Goal: Information Seeking & Learning: Learn about a topic

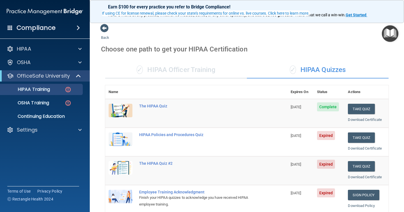
scroll to position [44, 0]
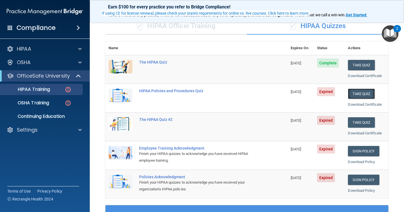
click at [356, 94] on button "Take Quiz" at bounding box center [361, 93] width 27 height 10
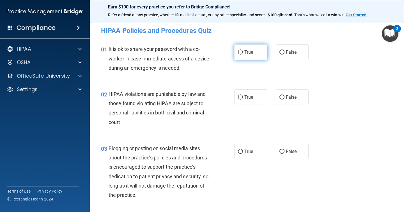
click at [241, 52] on input "True" at bounding box center [240, 52] width 5 height 4
radio input "true"
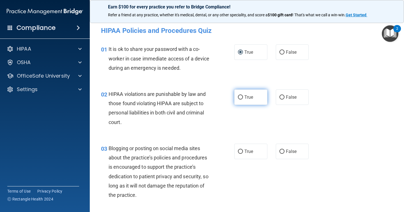
click at [243, 97] on input "True" at bounding box center [240, 97] width 5 height 4
radio input "true"
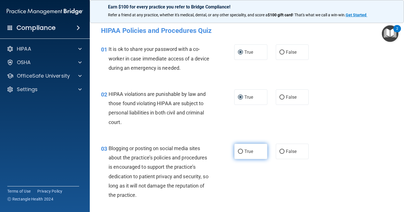
click at [241, 157] on label "True" at bounding box center [250, 150] width 33 height 15
click at [241, 153] on input "True" at bounding box center [240, 151] width 5 height 4
radio input "true"
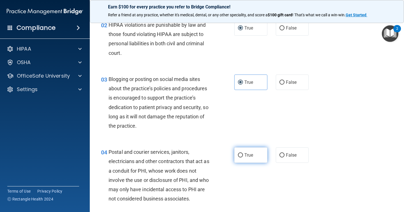
click at [240, 157] on input "True" at bounding box center [240, 155] width 5 height 4
radio input "true"
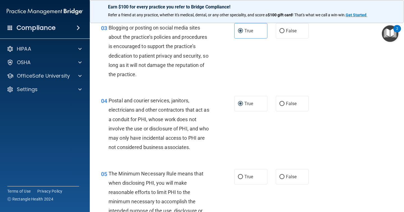
scroll to position [122, 0]
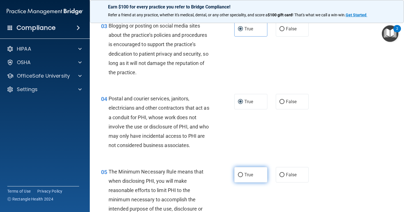
click at [242, 174] on input "True" at bounding box center [240, 175] width 5 height 4
radio input "true"
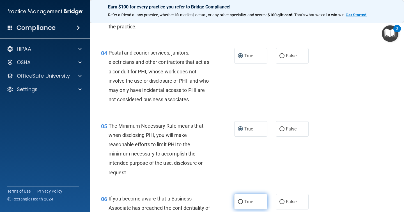
click at [242, 202] on input "True" at bounding box center [240, 201] width 5 height 4
radio input "true"
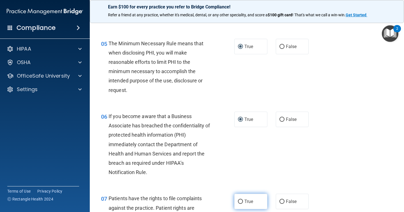
click at [242, 204] on label "True" at bounding box center [250, 200] width 33 height 15
click at [242, 203] on input "True" at bounding box center [240, 201] width 5 height 4
radio input "true"
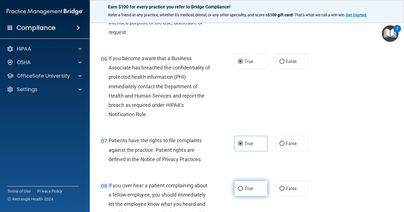
click at [242, 190] on input "True" at bounding box center [240, 188] width 5 height 4
radio input "true"
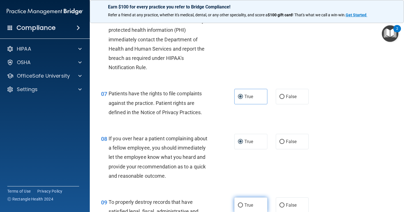
click at [244, 207] on span "True" at bounding box center [248, 204] width 9 height 5
click at [243, 207] on input "True" at bounding box center [240, 205] width 5 height 4
radio input "true"
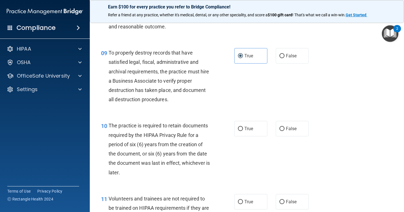
scroll to position [505, 0]
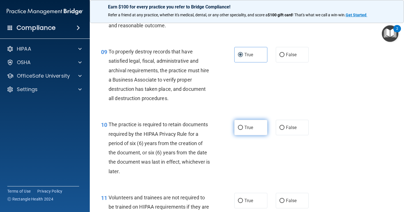
click at [244, 127] on label "True" at bounding box center [250, 127] width 33 height 15
click at [243, 127] on input "True" at bounding box center [240, 127] width 5 height 4
radio input "true"
click at [246, 202] on span "True" at bounding box center [248, 200] width 9 height 5
click at [243, 202] on input "True" at bounding box center [240, 200] width 5 height 4
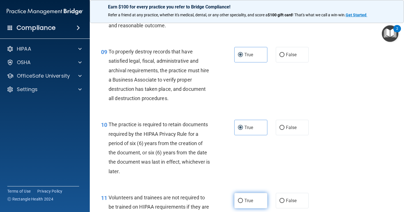
radio input "true"
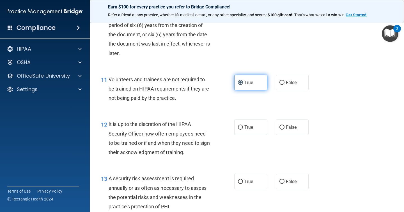
scroll to position [627, 0]
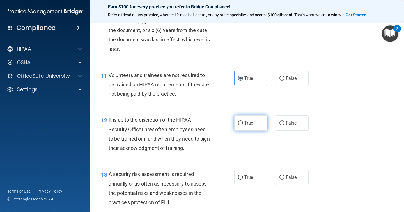
click at [246, 122] on span "True" at bounding box center [248, 122] width 9 height 5
click at [243, 122] on input "True" at bounding box center [240, 123] width 5 height 4
radio input "true"
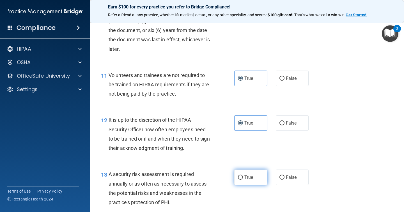
click at [246, 180] on label "True" at bounding box center [250, 176] width 33 height 15
click at [243, 179] on input "True" at bounding box center [240, 177] width 5 height 4
radio input "true"
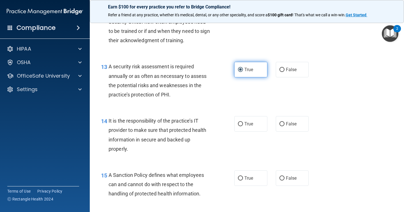
scroll to position [749, 0]
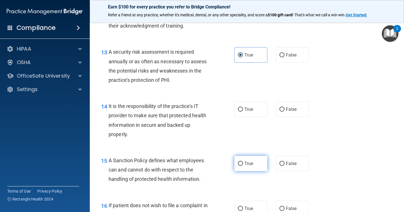
click at [246, 167] on label "True" at bounding box center [250, 162] width 33 height 15
click at [243, 166] on input "True" at bounding box center [240, 163] width 5 height 4
radio input "true"
click at [246, 103] on div "14 It is the responsibility of the practice’s IT provider to make sure that pro…" at bounding box center [247, 121] width 300 height 54
click at [246, 107] on span "True" at bounding box center [248, 108] width 9 height 5
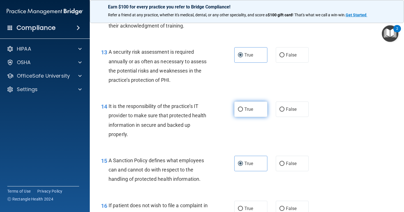
click at [243, 107] on input "True" at bounding box center [240, 109] width 5 height 4
radio input "true"
click at [246, 205] on span "True" at bounding box center [248, 207] width 9 height 5
click at [243, 206] on input "True" at bounding box center [240, 208] width 5 height 4
radio input "true"
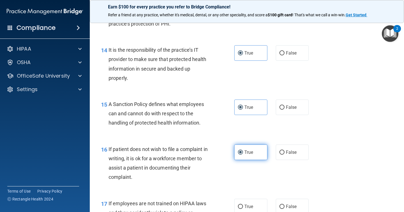
scroll to position [825, 0]
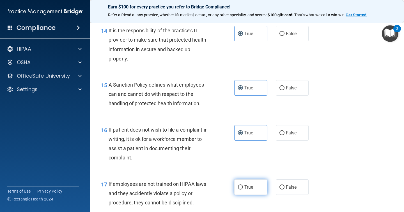
click at [246, 182] on label "True" at bounding box center [250, 186] width 33 height 15
click at [243, 185] on input "True" at bounding box center [240, 187] width 5 height 4
radio input "true"
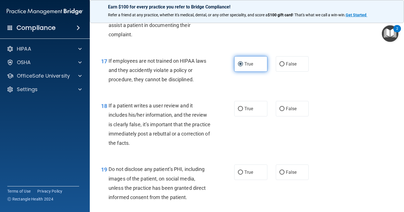
scroll to position [959, 0]
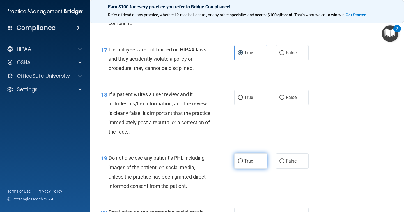
click at [246, 163] on span "True" at bounding box center [248, 160] width 9 height 5
click at [243, 163] on input "True" at bounding box center [240, 161] width 5 height 4
radio input "true"
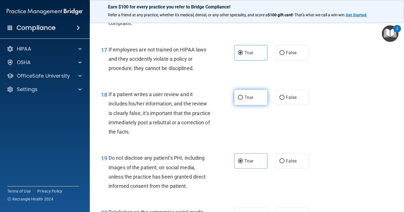
click at [249, 95] on span "True" at bounding box center [248, 97] width 9 height 5
click at [243, 95] on input "True" at bounding box center [240, 97] width 5 height 4
radio input "true"
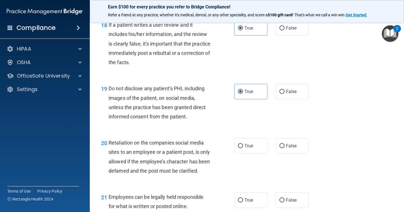
scroll to position [1029, 0]
click at [249, 143] on span "True" at bounding box center [248, 144] width 9 height 5
click at [243, 143] on input "True" at bounding box center [240, 145] width 5 height 4
radio input "true"
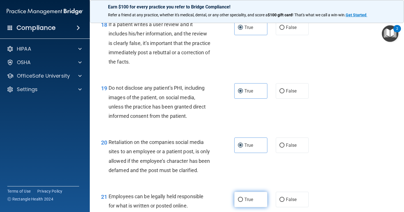
click at [247, 202] on span "True" at bounding box center [248, 198] width 9 height 5
click at [243, 201] on input "True" at bounding box center [240, 199] width 5 height 4
radio input "true"
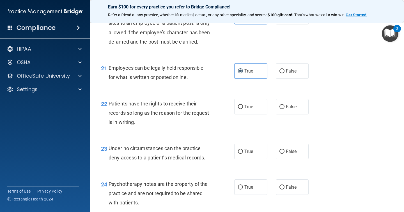
scroll to position [1167, 0]
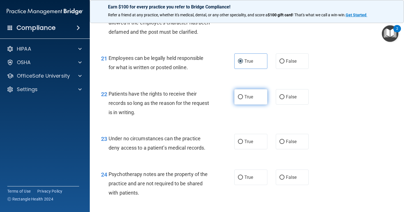
click at [250, 104] on label "True" at bounding box center [250, 96] width 33 height 15
click at [243, 99] on input "True" at bounding box center [240, 97] width 5 height 4
radio input "true"
click at [251, 147] on label "True" at bounding box center [250, 141] width 33 height 15
click at [243, 144] on input "True" at bounding box center [240, 141] width 5 height 4
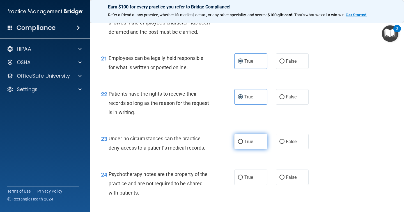
radio input "true"
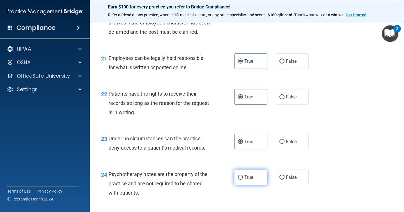
click at [252, 183] on label "True" at bounding box center [250, 176] width 33 height 15
click at [243, 179] on input "True" at bounding box center [240, 177] width 5 height 4
radio input "true"
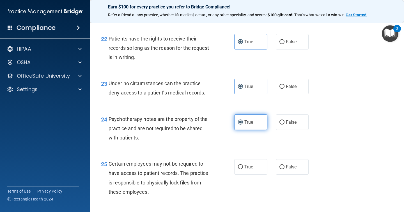
scroll to position [1226, 0]
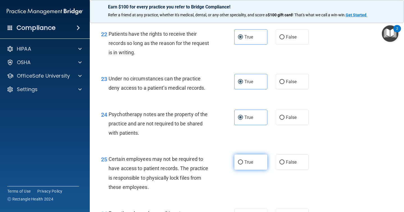
click at [251, 164] on span "True" at bounding box center [248, 161] width 9 height 5
click at [243, 164] on input "True" at bounding box center [240, 162] width 5 height 4
radio input "true"
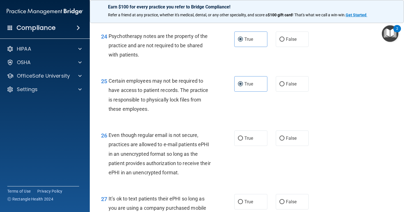
scroll to position [1371, 0]
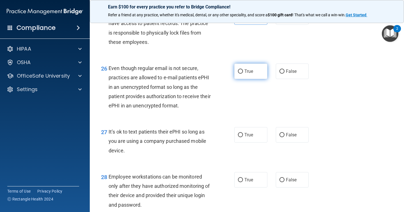
click at [246, 79] on label "True" at bounding box center [250, 70] width 33 height 15
click at [243, 74] on input "True" at bounding box center [240, 71] width 5 height 4
radio input "true"
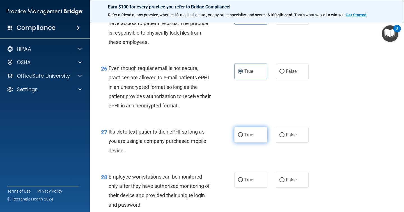
click at [245, 140] on label "True" at bounding box center [250, 134] width 33 height 15
click at [243, 137] on input "True" at bounding box center [240, 135] width 5 height 4
radio input "true"
click at [245, 182] on span "True" at bounding box center [248, 179] width 9 height 5
click at [243, 182] on input "True" at bounding box center [240, 180] width 5 height 4
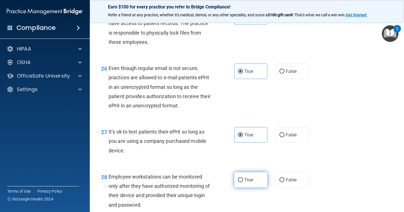
radio input "true"
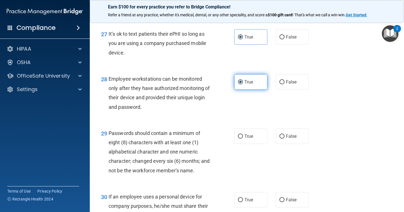
scroll to position [1475, 0]
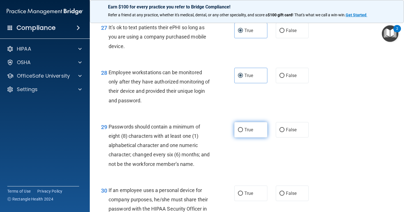
click at [246, 137] on label "True" at bounding box center [250, 129] width 33 height 15
click at [243, 132] on input "True" at bounding box center [240, 130] width 5 height 4
radio input "true"
click at [246, 201] on label "True" at bounding box center [250, 192] width 33 height 15
click at [243, 195] on input "True" at bounding box center [240, 193] width 5 height 4
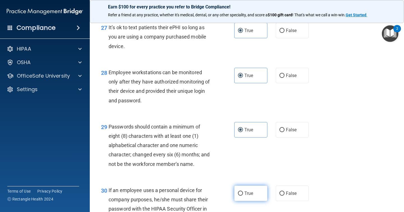
radio input "true"
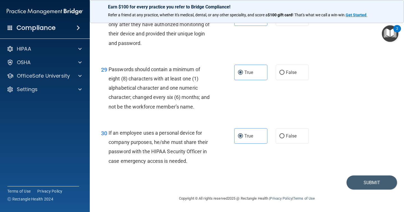
scroll to position [1542, 0]
click at [356, 178] on button "Submit" at bounding box center [372, 182] width 51 height 14
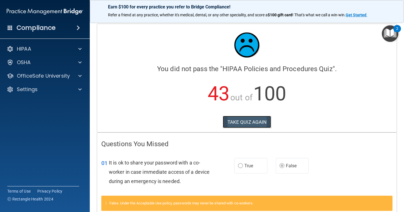
click at [242, 125] on button "TAKE QUIZ AGAIN" at bounding box center [247, 122] width 49 height 12
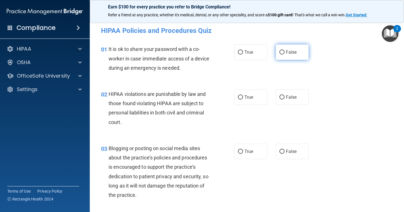
click at [290, 54] on span "False" at bounding box center [291, 51] width 11 height 5
click at [285, 54] on input "False" at bounding box center [281, 52] width 5 height 4
radio input "true"
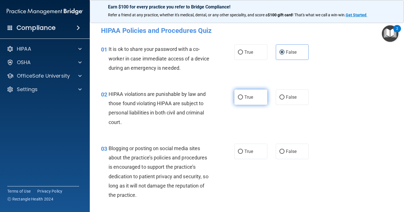
click at [254, 94] on label "True" at bounding box center [250, 96] width 33 height 15
click at [243, 95] on input "True" at bounding box center [240, 97] width 5 height 4
radio input "true"
click at [294, 152] on span "False" at bounding box center [291, 150] width 11 height 5
click at [285, 152] on input "False" at bounding box center [281, 151] width 5 height 4
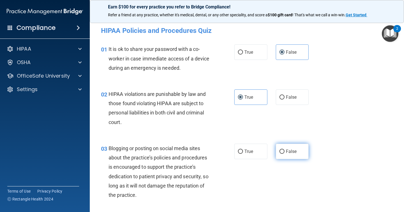
radio input "true"
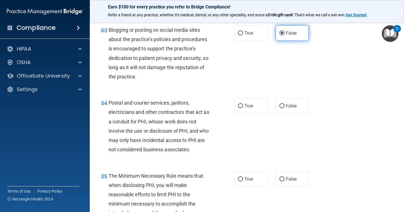
scroll to position [118, 0]
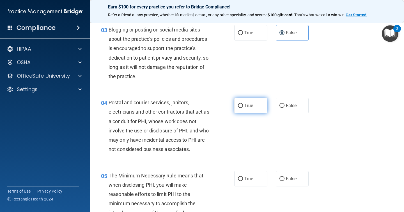
click at [244, 109] on label "True" at bounding box center [250, 105] width 33 height 15
click at [243, 108] on input "True" at bounding box center [240, 106] width 5 height 4
radio input "true"
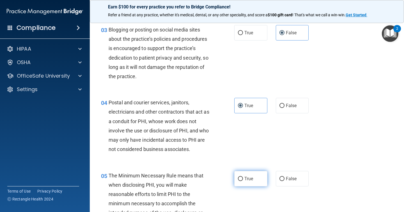
click at [243, 182] on label "True" at bounding box center [250, 178] width 33 height 15
click at [243, 181] on input "True" at bounding box center [240, 178] width 5 height 4
radio input "true"
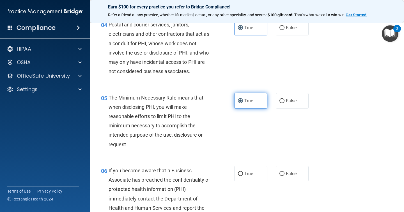
scroll to position [199, 0]
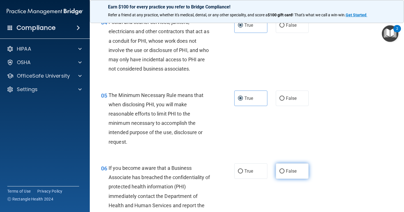
click at [288, 168] on span "False" at bounding box center [291, 170] width 11 height 5
click at [285, 169] on input "False" at bounding box center [281, 171] width 5 height 4
radio input "true"
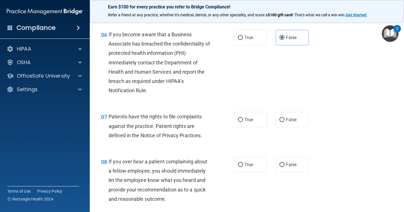
scroll to position [332, 0]
click at [242, 116] on label "True" at bounding box center [250, 118] width 33 height 15
click at [242, 117] on input "True" at bounding box center [240, 119] width 5 height 4
radio input "true"
click at [283, 163] on input "False" at bounding box center [281, 164] width 5 height 4
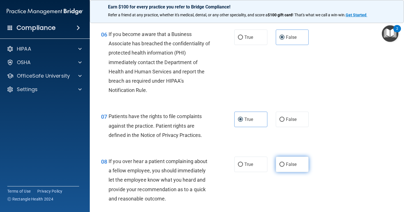
radio input "true"
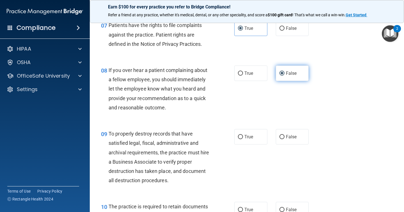
scroll to position [423, 0]
click at [290, 139] on label "False" at bounding box center [292, 136] width 33 height 15
click at [285, 139] on input "False" at bounding box center [281, 136] width 5 height 4
radio input "true"
click at [254, 203] on label "True" at bounding box center [250, 208] width 33 height 15
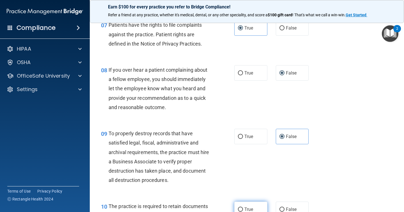
click at [243, 207] on input "True" at bounding box center [240, 209] width 5 height 4
radio input "true"
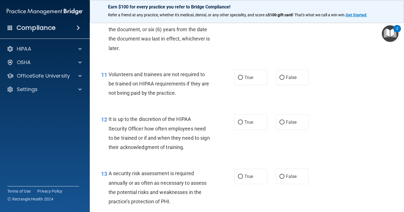
scroll to position [631, 0]
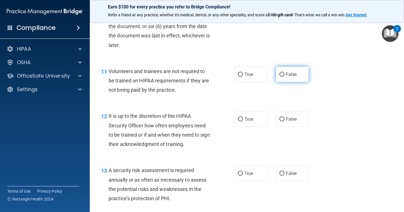
click at [292, 78] on label "False" at bounding box center [292, 73] width 33 height 15
click at [285, 77] on input "False" at bounding box center [281, 74] width 5 height 4
radio input "true"
click at [294, 119] on span "False" at bounding box center [291, 118] width 11 height 5
click at [285, 119] on input "False" at bounding box center [281, 119] width 5 height 4
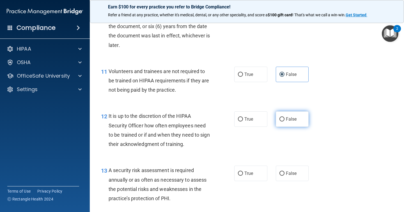
radio input "true"
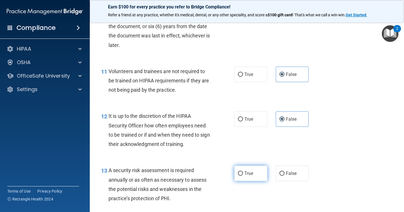
click at [248, 173] on span "True" at bounding box center [248, 172] width 9 height 5
click at [243, 173] on input "True" at bounding box center [240, 173] width 5 height 4
radio input "true"
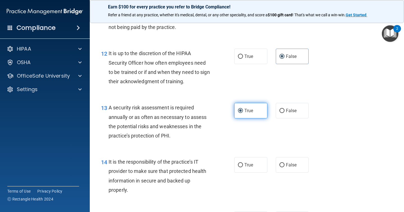
scroll to position [704, 0]
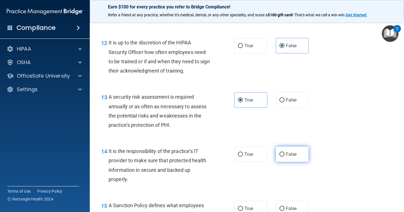
click at [283, 151] on label "False" at bounding box center [292, 153] width 33 height 15
click at [283, 152] on input "False" at bounding box center [281, 154] width 5 height 4
radio input "true"
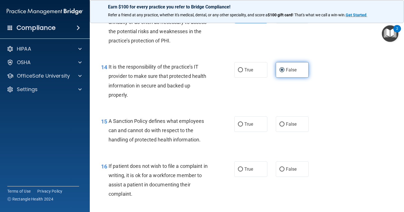
scroll to position [792, 0]
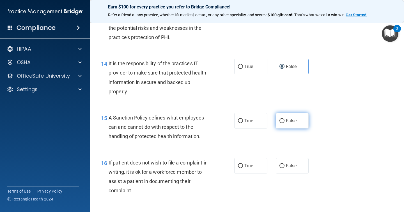
click at [283, 122] on input "False" at bounding box center [281, 121] width 5 height 4
radio input "true"
click at [251, 169] on label "True" at bounding box center [250, 165] width 33 height 15
click at [243, 168] on input "True" at bounding box center [240, 166] width 5 height 4
radio input "true"
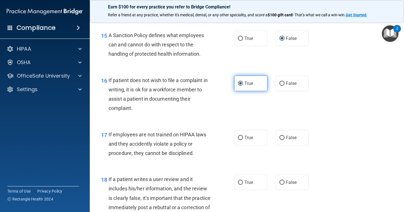
scroll to position [878, 0]
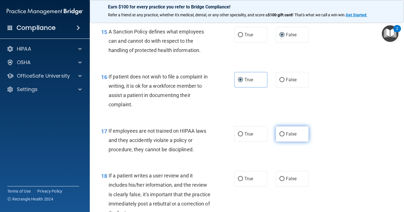
click at [302, 138] on label "False" at bounding box center [292, 133] width 33 height 15
click at [285, 136] on input "False" at bounding box center [281, 134] width 5 height 4
radio input "true"
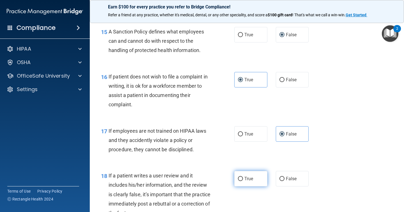
click at [256, 179] on label "True" at bounding box center [250, 178] width 33 height 15
click at [243, 179] on input "True" at bounding box center [240, 178] width 5 height 4
radio input "true"
click at [256, 179] on label "True" at bounding box center [250, 178] width 33 height 15
click at [243, 179] on input "True" at bounding box center [240, 178] width 5 height 4
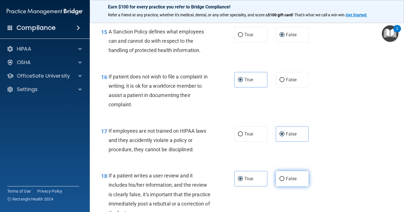
click at [283, 176] on input "False" at bounding box center [281, 178] width 5 height 4
radio input "true"
radio input "false"
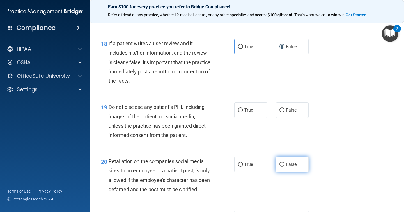
scroll to position [1010, 0]
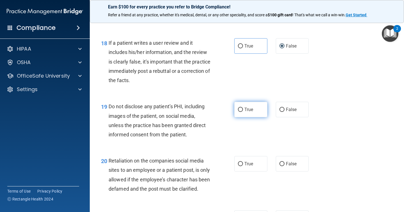
click at [242, 111] on input "True" at bounding box center [240, 109] width 5 height 4
radio input "true"
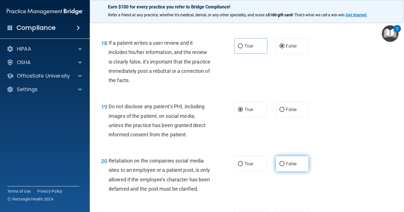
click at [286, 160] on label "False" at bounding box center [292, 163] width 33 height 15
click at [285, 162] on input "False" at bounding box center [281, 164] width 5 height 4
radio input "true"
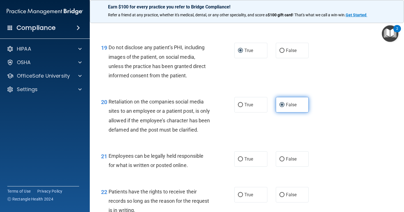
scroll to position [1084, 0]
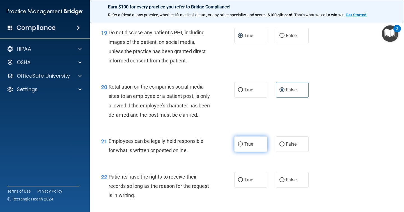
click at [247, 152] on label "True" at bounding box center [250, 143] width 33 height 15
click at [243, 146] on input "True" at bounding box center [240, 144] width 5 height 4
radio input "true"
click at [285, 187] on label "False" at bounding box center [292, 179] width 33 height 15
click at [285, 182] on input "False" at bounding box center [281, 180] width 5 height 4
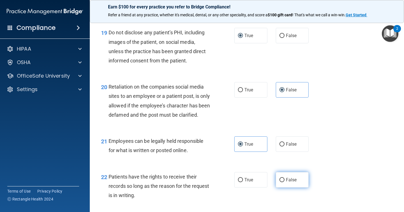
radio input "true"
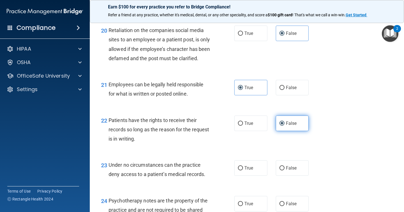
scroll to position [1150, 0]
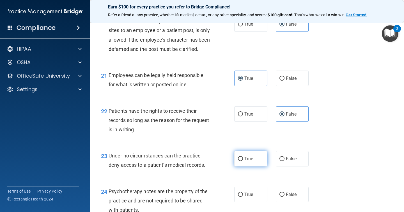
click at [260, 164] on label "True" at bounding box center [250, 158] width 33 height 15
click at [243, 161] on input "True" at bounding box center [240, 159] width 5 height 4
radio input "true"
click at [287, 163] on label "False" at bounding box center [292, 158] width 33 height 15
click at [285, 161] on input "False" at bounding box center [281, 159] width 5 height 4
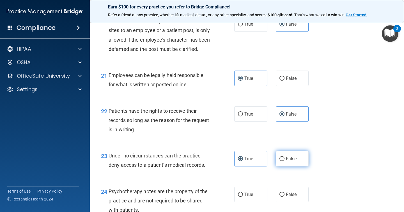
radio input "true"
radio input "false"
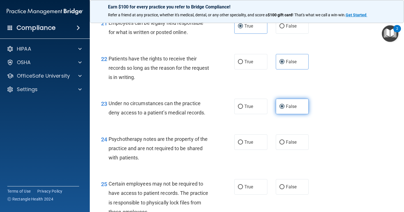
scroll to position [1210, 0]
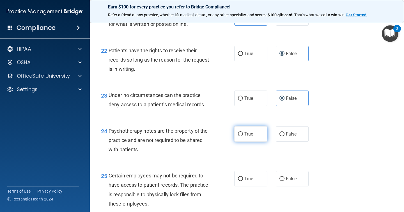
click at [255, 141] on label "True" at bounding box center [250, 133] width 33 height 15
click at [243, 136] on input "True" at bounding box center [240, 134] width 5 height 4
radio input "true"
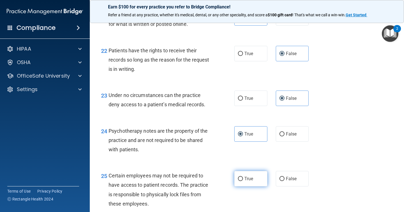
click at [253, 186] on label "True" at bounding box center [250, 178] width 33 height 15
click at [243, 181] on input "True" at bounding box center [240, 178] width 5 height 4
radio input "true"
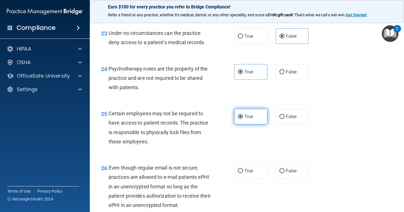
scroll to position [1281, 0]
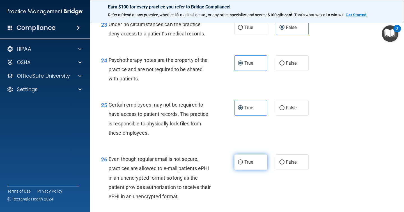
click at [251, 169] on label "True" at bounding box center [250, 161] width 33 height 15
click at [243, 164] on input "True" at bounding box center [240, 162] width 5 height 4
radio input "true"
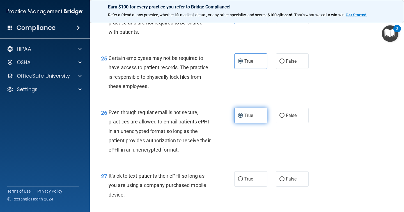
scroll to position [1345, 0]
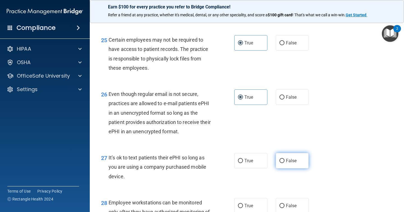
click at [283, 168] on label "False" at bounding box center [292, 160] width 33 height 15
click at [283, 163] on input "False" at bounding box center [281, 161] width 5 height 4
radio input "true"
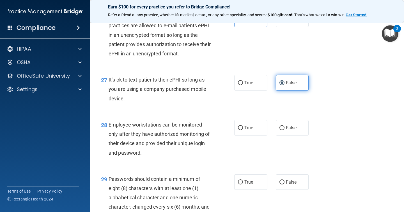
scroll to position [1424, 0]
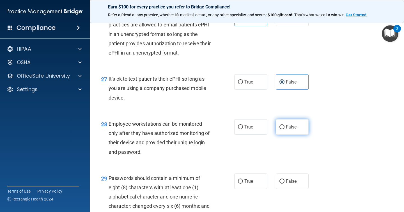
click at [283, 129] on input "False" at bounding box center [281, 127] width 5 height 4
radio input "true"
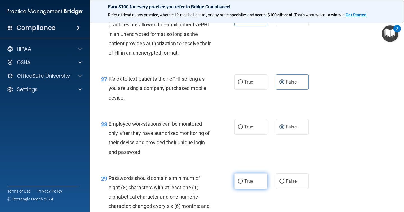
click at [238, 183] on input "True" at bounding box center [240, 181] width 5 height 4
radio input "true"
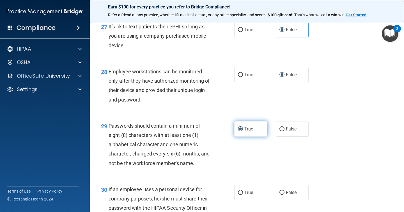
scroll to position [1523, 0]
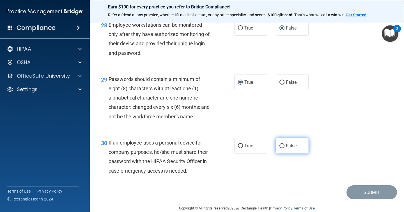
click at [282, 148] on input "False" at bounding box center [281, 146] width 5 height 4
radio input "true"
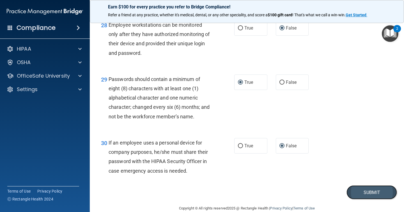
click at [358, 199] on button "Submit" at bounding box center [372, 192] width 51 height 14
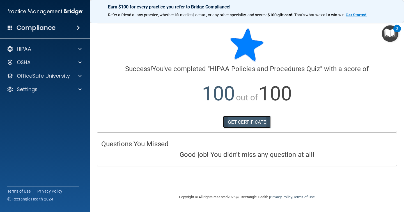
click at [251, 122] on link "GET CERTIFICATE" at bounding box center [247, 122] width 48 height 12
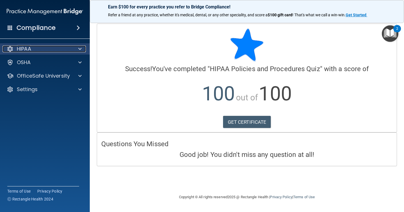
click at [80, 49] on span at bounding box center [79, 48] width 3 height 7
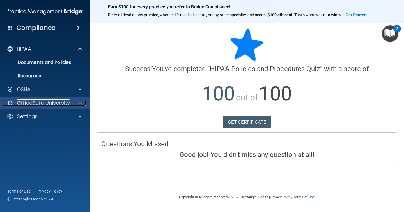
click at [78, 104] on div at bounding box center [79, 102] width 14 height 7
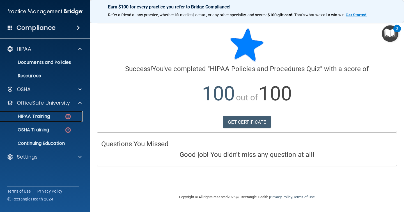
click at [68, 116] on img at bounding box center [68, 116] width 7 height 7
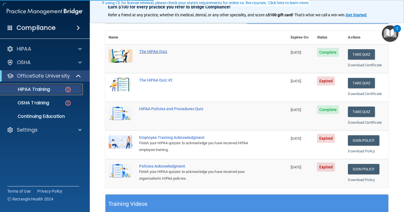
scroll to position [56, 0]
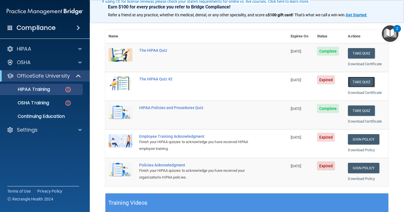
click at [363, 81] on button "Take Quiz" at bounding box center [361, 82] width 27 height 10
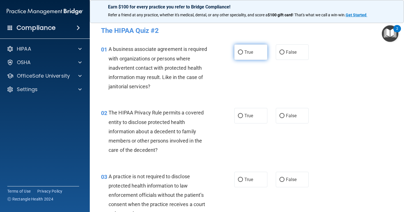
click at [244, 53] on span "True" at bounding box center [248, 51] width 9 height 5
click at [243, 53] on input "True" at bounding box center [240, 52] width 5 height 4
radio input "true"
click at [244, 115] on label "True" at bounding box center [250, 115] width 33 height 15
click at [243, 115] on input "True" at bounding box center [240, 116] width 5 height 4
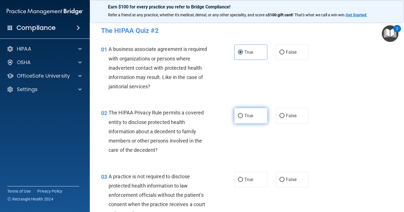
radio input "true"
click at [245, 178] on span "True" at bounding box center [248, 178] width 9 height 5
click at [243, 178] on input "True" at bounding box center [240, 179] width 5 height 4
radio input "true"
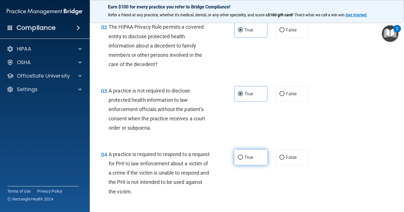
click at [244, 157] on label "True" at bounding box center [250, 156] width 33 height 15
click at [243, 157] on input "True" at bounding box center [240, 157] width 5 height 4
radio input "true"
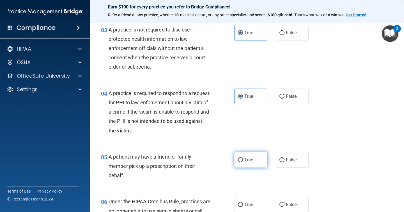
click at [244, 153] on label "True" at bounding box center [250, 159] width 33 height 15
click at [243, 158] on input "True" at bounding box center [240, 160] width 5 height 4
radio input "true"
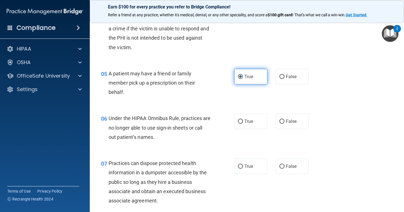
scroll to position [254, 0]
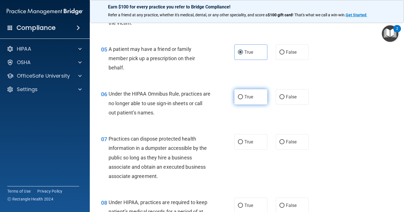
click at [248, 90] on label "True" at bounding box center [250, 96] width 33 height 15
click at [243, 95] on input "True" at bounding box center [240, 97] width 5 height 4
radio input "true"
click at [247, 144] on span "True" at bounding box center [248, 141] width 9 height 5
click at [243, 144] on input "True" at bounding box center [240, 142] width 5 height 4
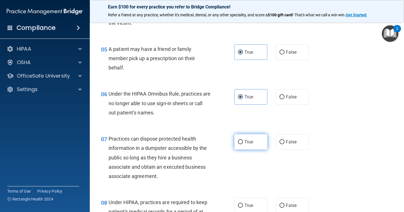
radio input "true"
click at [249, 203] on span "True" at bounding box center [248, 204] width 9 height 5
click at [243, 203] on input "True" at bounding box center [240, 205] width 5 height 4
radio input "true"
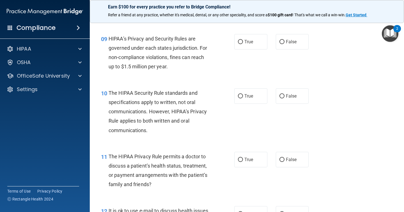
scroll to position [471, 0]
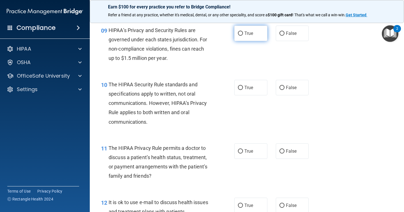
click at [246, 32] on span "True" at bounding box center [248, 33] width 9 height 5
click at [243, 32] on input "True" at bounding box center [240, 33] width 5 height 4
radio input "true"
click at [246, 87] on span "True" at bounding box center [248, 87] width 9 height 5
click at [243, 87] on input "True" at bounding box center [240, 88] width 5 height 4
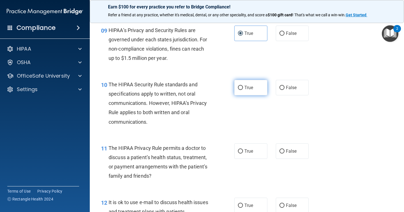
radio input "true"
click at [250, 147] on label "True" at bounding box center [250, 150] width 33 height 15
click at [243, 149] on input "True" at bounding box center [240, 151] width 5 height 4
radio input "true"
click at [251, 202] on span "True" at bounding box center [248, 204] width 9 height 5
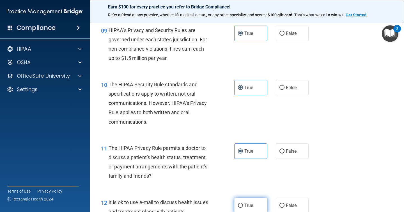
click at [243, 203] on input "True" at bounding box center [240, 205] width 5 height 4
radio input "true"
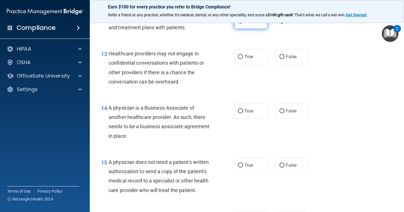
scroll to position [657, 0]
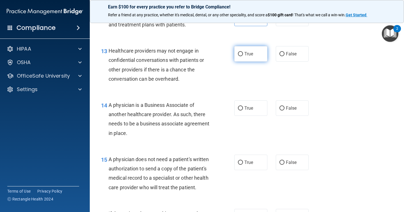
click at [249, 53] on span "True" at bounding box center [248, 53] width 9 height 5
click at [243, 53] on input "True" at bounding box center [240, 54] width 5 height 4
radio input "true"
click at [249, 109] on span "True" at bounding box center [248, 107] width 9 height 5
click at [243, 109] on input "True" at bounding box center [240, 108] width 5 height 4
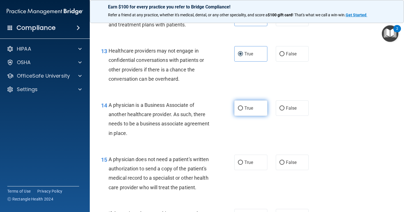
radio input "true"
click at [249, 159] on span "True" at bounding box center [248, 161] width 9 height 5
click at [243, 160] on input "True" at bounding box center [240, 162] width 5 height 4
radio input "true"
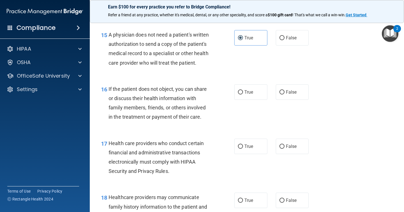
scroll to position [783, 0]
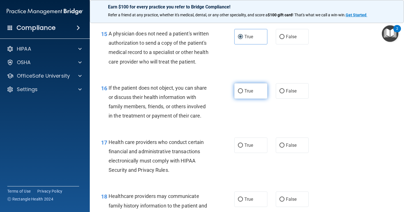
click at [248, 93] on span "True" at bounding box center [248, 90] width 9 height 5
click at [243, 93] on input "True" at bounding box center [240, 91] width 5 height 4
radio input "true"
click at [247, 146] on span "True" at bounding box center [248, 144] width 9 height 5
click at [243, 146] on input "True" at bounding box center [240, 145] width 5 height 4
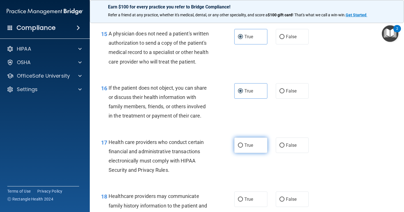
radio input "true"
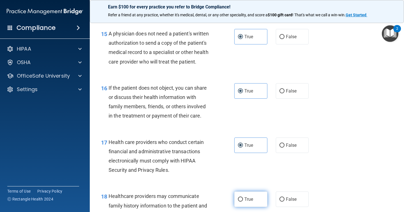
click at [248, 203] on label "True" at bounding box center [250, 198] width 33 height 15
click at [243, 201] on input "True" at bounding box center [240, 199] width 5 height 4
radio input "true"
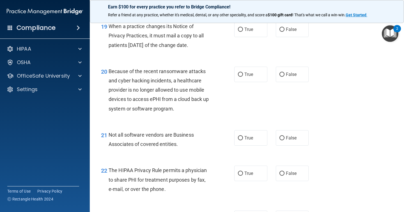
scroll to position [980, 0]
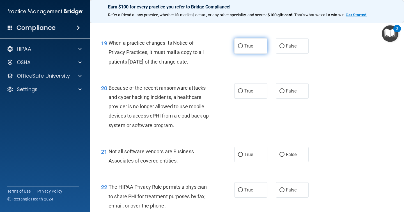
click at [252, 43] on label "True" at bounding box center [250, 45] width 33 height 15
click at [243, 44] on input "True" at bounding box center [240, 46] width 5 height 4
radio input "true"
click at [252, 90] on span "True" at bounding box center [248, 90] width 9 height 5
click at [243, 90] on input "True" at bounding box center [240, 91] width 5 height 4
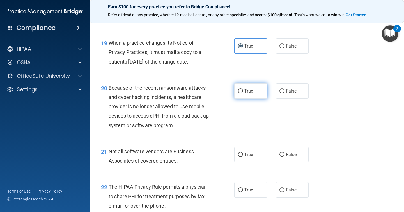
radio input "true"
click at [252, 154] on span "True" at bounding box center [248, 154] width 9 height 5
click at [243, 154] on input "True" at bounding box center [240, 154] width 5 height 4
radio input "true"
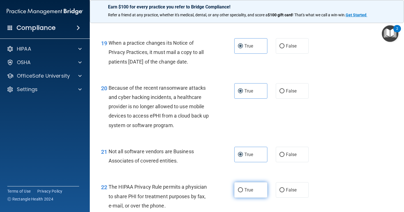
click at [251, 195] on label "True" at bounding box center [250, 189] width 33 height 15
click at [243, 192] on input "True" at bounding box center [240, 190] width 5 height 4
radio input "true"
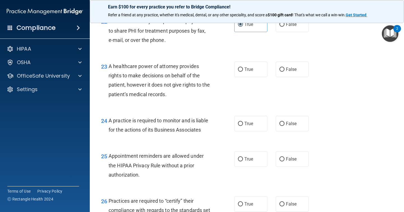
scroll to position [1148, 0]
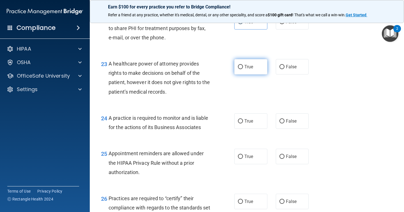
click at [253, 66] on span "True" at bounding box center [248, 66] width 9 height 5
click at [243, 66] on input "True" at bounding box center [240, 67] width 5 height 4
radio input "true"
click at [249, 124] on label "True" at bounding box center [250, 120] width 33 height 15
click at [243, 123] on input "True" at bounding box center [240, 121] width 5 height 4
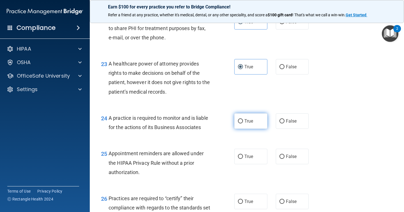
radio input "true"
click at [250, 155] on span "True" at bounding box center [248, 155] width 9 height 5
click at [243, 155] on input "True" at bounding box center [240, 156] width 5 height 4
radio input "true"
click at [249, 201] on span "True" at bounding box center [248, 200] width 9 height 5
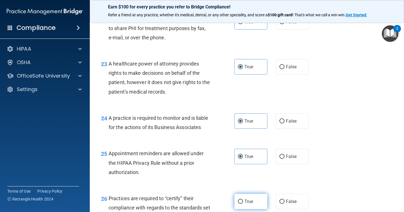
click at [243, 201] on input "True" at bounding box center [240, 201] width 5 height 4
radio input "true"
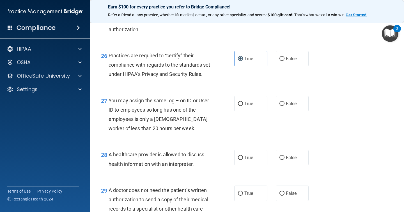
scroll to position [1302, 0]
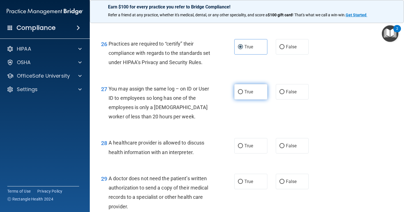
click at [252, 94] on span "True" at bounding box center [248, 91] width 9 height 5
click at [243, 94] on input "True" at bounding box center [240, 92] width 5 height 4
radio input "true"
click at [250, 148] on span "True" at bounding box center [248, 145] width 9 height 5
click at [243, 148] on input "True" at bounding box center [240, 146] width 5 height 4
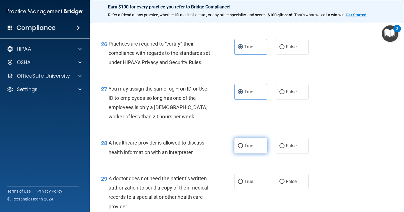
radio input "true"
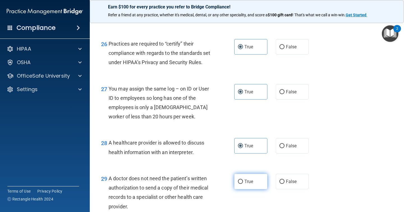
click at [250, 189] on label "True" at bounding box center [250, 180] width 33 height 15
click at [243, 183] on input "True" at bounding box center [240, 181] width 5 height 4
radio input "true"
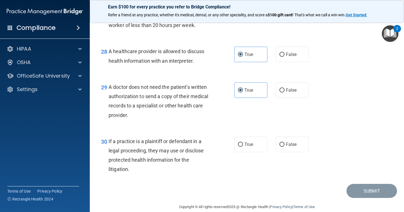
scroll to position [1397, 0]
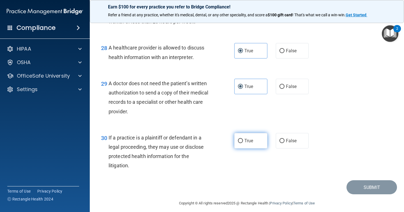
click at [249, 143] on span "True" at bounding box center [248, 140] width 9 height 5
click at [243, 143] on input "True" at bounding box center [240, 141] width 5 height 4
radio input "true"
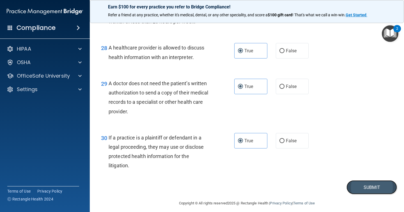
click at [380, 194] on button "Submit" at bounding box center [372, 187] width 51 height 14
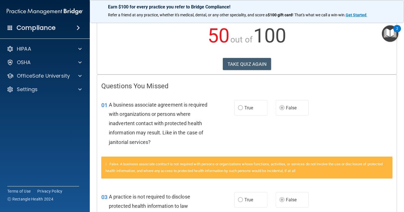
scroll to position [59, 0]
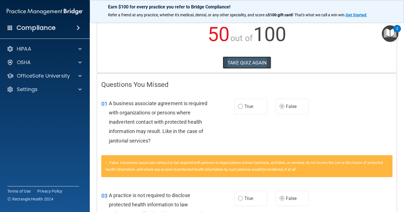
click at [243, 62] on button "TAKE QUIZ AGAIN" at bounding box center [247, 62] width 49 height 12
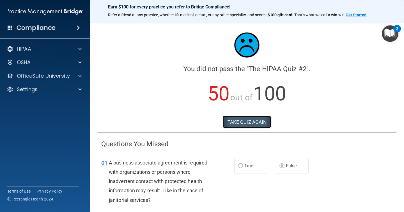
click at [233, 118] on button "TAKE QUIZ AGAIN" at bounding box center [247, 122] width 49 height 12
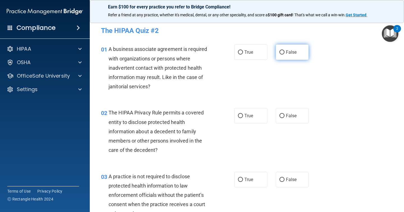
click at [291, 49] on label "False" at bounding box center [292, 51] width 33 height 15
click at [285, 50] on input "False" at bounding box center [281, 52] width 5 height 4
radio input "true"
click at [248, 111] on label "True" at bounding box center [250, 115] width 33 height 15
click at [243, 114] on input "True" at bounding box center [240, 116] width 5 height 4
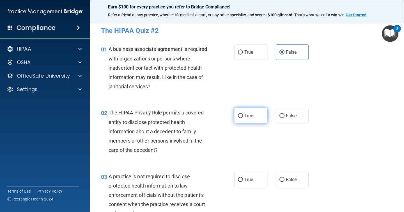
radio input "true"
click at [293, 176] on span "False" at bounding box center [291, 178] width 11 height 5
click at [285, 177] on input "False" at bounding box center [281, 179] width 5 height 4
radio input "true"
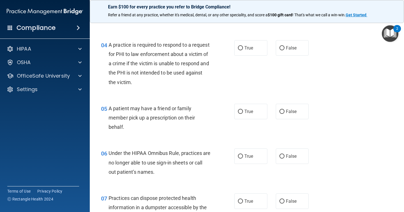
scroll to position [196, 0]
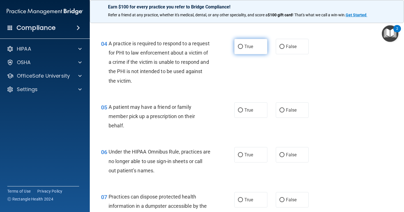
click at [247, 44] on span "True" at bounding box center [248, 46] width 9 height 5
click at [243, 45] on input "True" at bounding box center [240, 47] width 5 height 4
radio input "true"
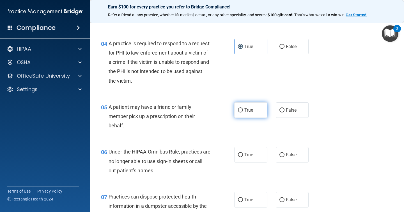
click at [246, 112] on span "True" at bounding box center [248, 109] width 9 height 5
click at [243, 112] on input "True" at bounding box center [240, 110] width 5 height 4
radio input "true"
click at [291, 157] on span "False" at bounding box center [291, 154] width 11 height 5
click at [285, 157] on input "False" at bounding box center [281, 155] width 5 height 4
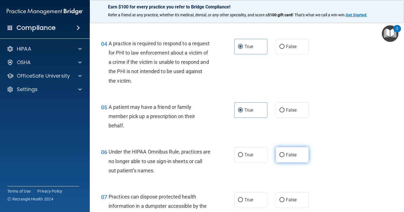
radio input "true"
click at [290, 199] on span "False" at bounding box center [291, 199] width 11 height 5
click at [285, 199] on input "False" at bounding box center [281, 200] width 5 height 4
radio input "true"
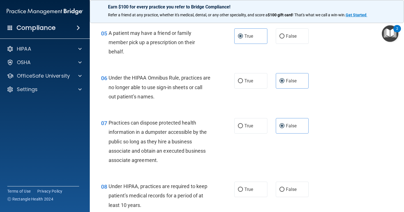
scroll to position [277, 0]
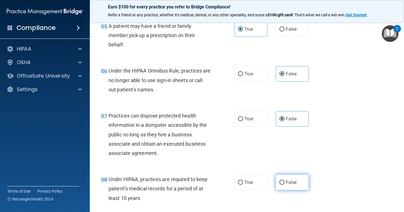
click at [289, 178] on label "False" at bounding box center [292, 181] width 33 height 15
click at [285, 180] on input "False" at bounding box center [281, 182] width 5 height 4
radio input "true"
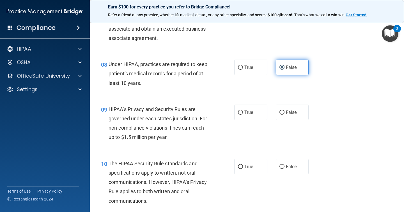
scroll to position [405, 0]
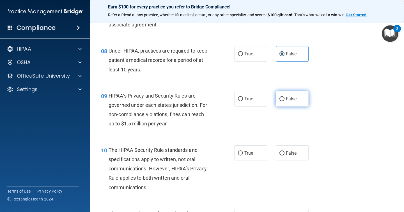
click at [285, 94] on label "False" at bounding box center [292, 98] width 33 height 15
click at [285, 97] on input "False" at bounding box center [281, 99] width 5 height 4
radio input "true"
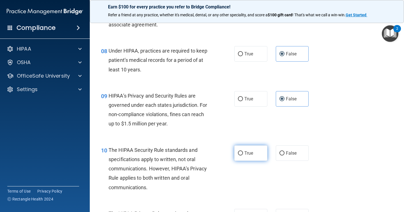
click at [251, 157] on label "True" at bounding box center [250, 152] width 33 height 15
click at [243, 155] on input "True" at bounding box center [240, 153] width 5 height 4
radio input "true"
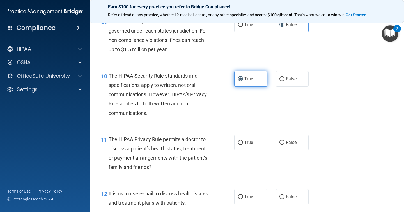
scroll to position [480, 0]
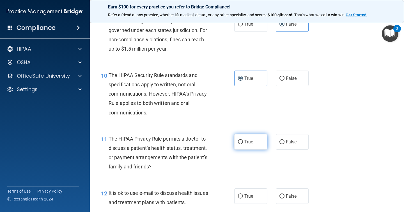
click at [251, 137] on label "True" at bounding box center [250, 141] width 33 height 15
click at [243, 140] on input "True" at bounding box center [240, 142] width 5 height 4
radio input "true"
click at [251, 198] on span "True" at bounding box center [248, 195] width 9 height 5
click at [243, 198] on input "True" at bounding box center [240, 196] width 5 height 4
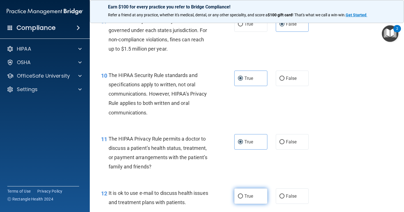
radio input "true"
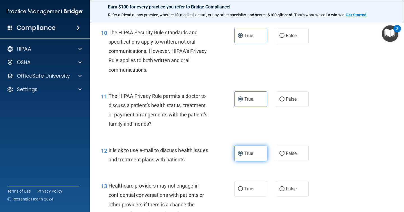
scroll to position [531, 0]
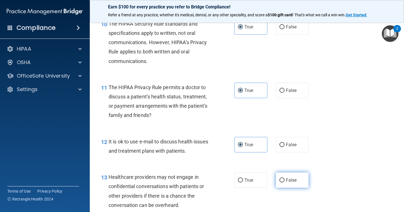
click at [284, 180] on input "False" at bounding box center [281, 180] width 5 height 4
radio input "true"
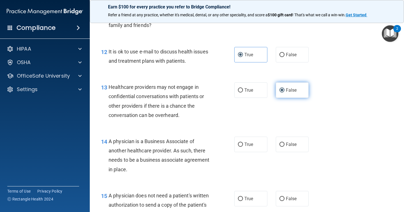
scroll to position [636, 0]
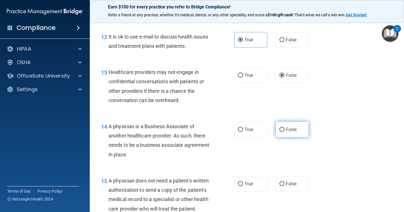
click at [286, 129] on span "False" at bounding box center [291, 129] width 11 height 5
click at [285, 129] on input "False" at bounding box center [281, 129] width 5 height 4
radio input "true"
click at [255, 182] on label "True" at bounding box center [250, 183] width 33 height 15
click at [243, 182] on input "True" at bounding box center [240, 184] width 5 height 4
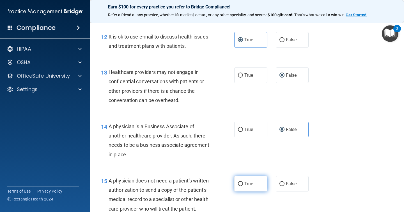
radio input "true"
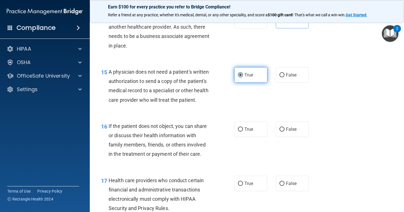
scroll to position [749, 0]
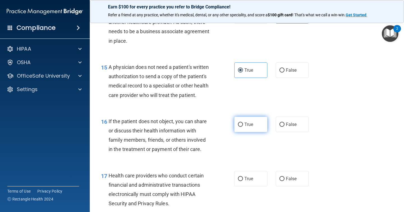
click at [242, 122] on input "True" at bounding box center [240, 124] width 5 height 4
radio input "true"
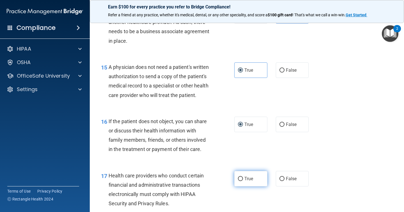
click at [242, 180] on input "True" at bounding box center [240, 178] width 5 height 4
radio input "true"
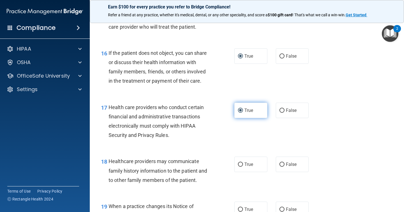
scroll to position [821, 0]
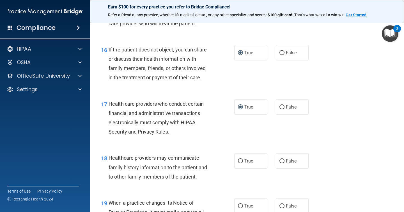
click at [285, 169] on div "18 Healthcare providers may communicate family history information to the patie…" at bounding box center [247, 168] width 300 height 45
click at [285, 160] on label "False" at bounding box center [292, 160] width 33 height 15
click at [285, 160] on input "False" at bounding box center [281, 161] width 5 height 4
radio input "true"
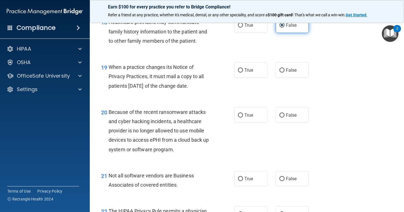
scroll to position [956, 0]
click at [290, 72] on span "False" at bounding box center [291, 69] width 11 height 5
click at [285, 72] on input "False" at bounding box center [281, 70] width 5 height 4
radio input "true"
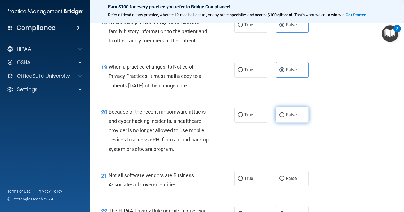
click at [290, 113] on span "False" at bounding box center [291, 114] width 11 height 5
click at [285, 113] on input "False" at bounding box center [281, 115] width 5 height 4
radio input "true"
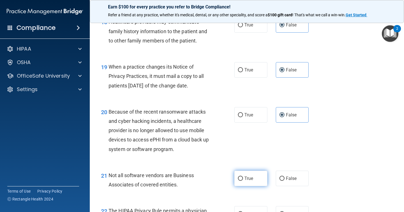
click at [246, 184] on label "True" at bounding box center [250, 177] width 33 height 15
click at [243, 180] on input "True" at bounding box center [240, 178] width 5 height 4
radio input "true"
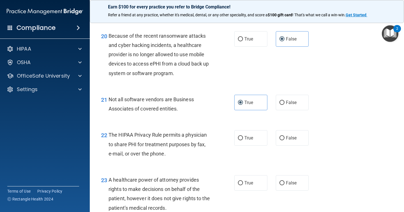
scroll to position [1035, 0]
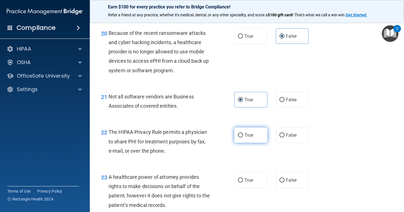
click at [241, 138] on label "True" at bounding box center [250, 134] width 33 height 15
click at [241, 137] on input "True" at bounding box center [240, 135] width 5 height 4
radio input "true"
click at [290, 187] on label "False" at bounding box center [292, 179] width 33 height 15
click at [285, 182] on input "False" at bounding box center [281, 180] width 5 height 4
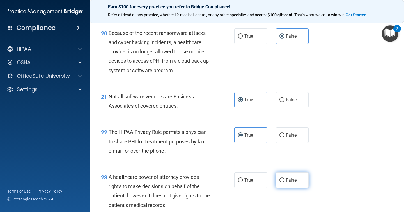
radio input "true"
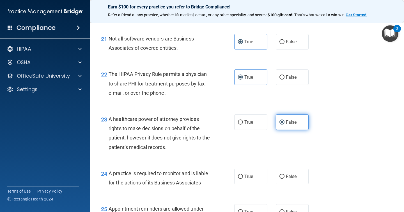
scroll to position [1096, 0]
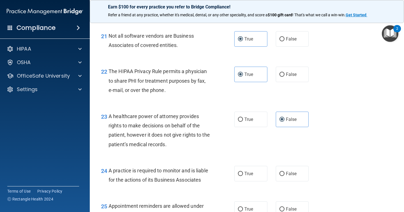
click at [289, 165] on div "24 A practice is required to monitor and is liable for the actions of its Busin…" at bounding box center [247, 176] width 300 height 35
click at [289, 172] on span "False" at bounding box center [291, 173] width 11 height 5
click at [285, 172] on input "False" at bounding box center [281, 173] width 5 height 4
radio input "true"
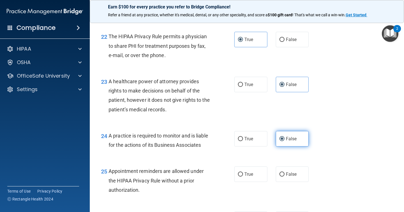
scroll to position [1137, 0]
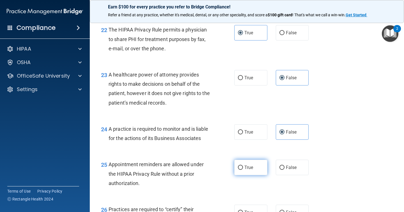
click at [256, 170] on label "True" at bounding box center [250, 166] width 33 height 15
click at [243, 169] on input "True" at bounding box center [240, 167] width 5 height 4
radio input "true"
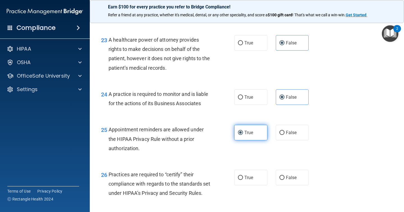
scroll to position [1180, 0]
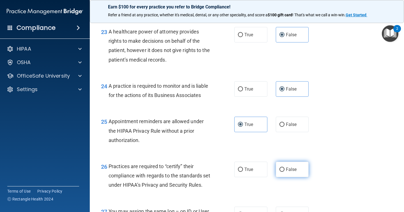
click at [281, 169] on input "False" at bounding box center [281, 169] width 5 height 4
radio input "true"
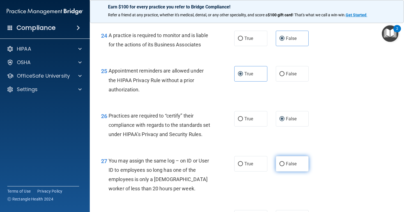
click at [282, 166] on input "False" at bounding box center [281, 164] width 5 height 4
radio input "true"
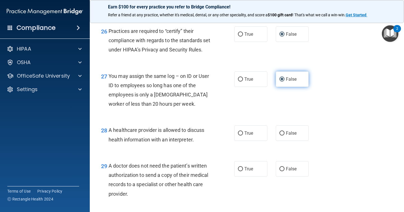
scroll to position [1316, 0]
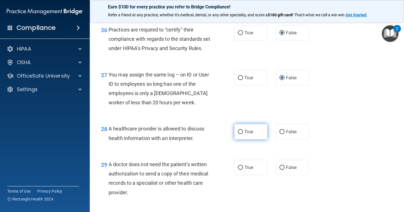
click at [243, 139] on label "True" at bounding box center [250, 131] width 33 height 15
click at [243, 134] on input "True" at bounding box center [240, 132] width 5 height 4
radio input "true"
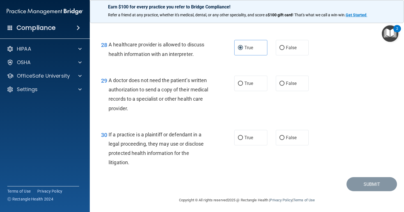
scroll to position [1403, 0]
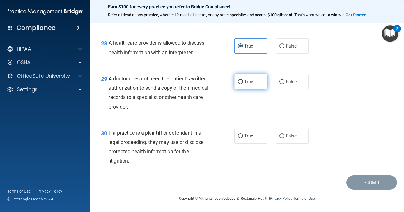
click at [246, 84] on span "True" at bounding box center [248, 81] width 9 height 5
click at [243, 84] on input "True" at bounding box center [240, 82] width 5 height 4
radio input "true"
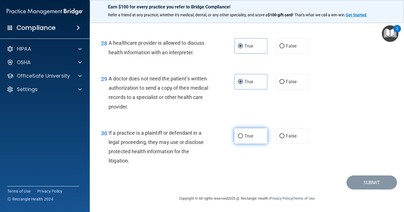
click at [241, 138] on input "True" at bounding box center [240, 136] width 5 height 4
radio input "true"
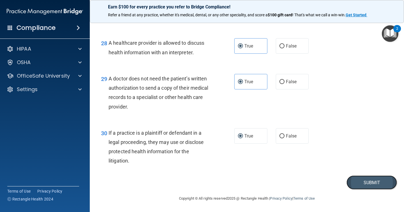
click at [361, 188] on button "Submit" at bounding box center [372, 182] width 51 height 14
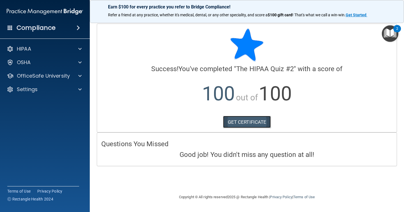
click at [257, 117] on link "GET CERTIFICATE" at bounding box center [247, 122] width 48 height 12
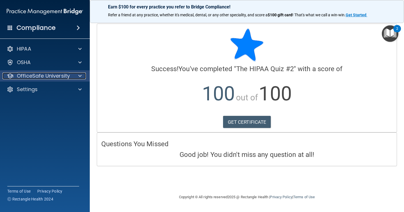
click at [79, 75] on span at bounding box center [79, 75] width 3 height 7
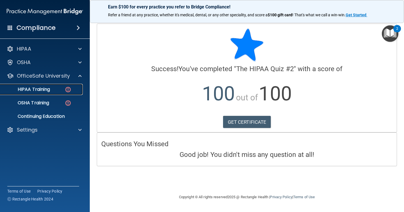
click at [65, 92] on img at bounding box center [68, 89] width 7 height 7
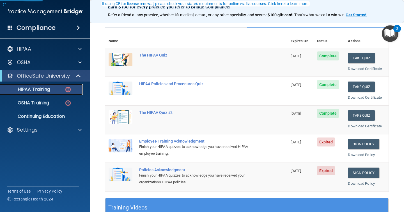
scroll to position [63, 0]
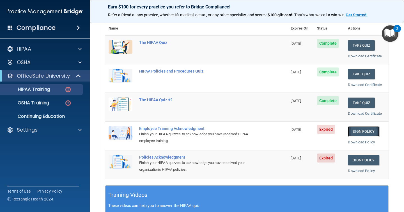
click at [354, 130] on link "Sign Policy" at bounding box center [363, 131] width 31 height 10
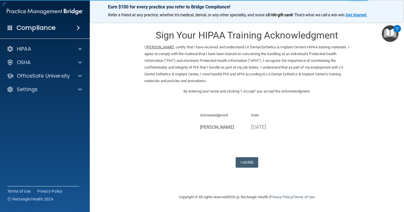
click at [258, 125] on p "09/11/2025" at bounding box center [272, 126] width 43 height 9
click at [244, 162] on button "I Agree" at bounding box center [247, 162] width 22 height 10
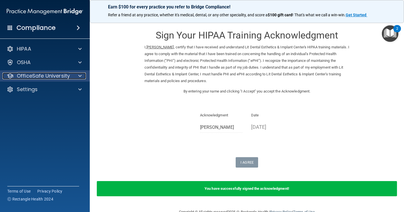
click at [76, 77] on div at bounding box center [79, 75] width 14 height 7
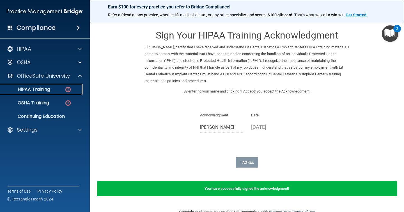
click at [63, 92] on div "HIPAA Training" at bounding box center [42, 89] width 77 height 6
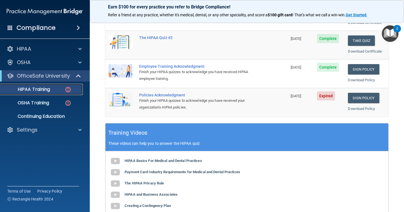
scroll to position [125, 0]
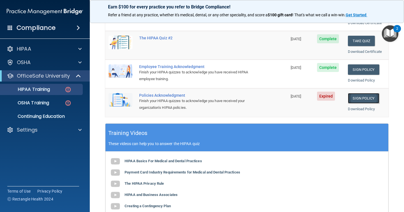
click at [351, 97] on link "Sign Policy" at bounding box center [363, 98] width 31 height 10
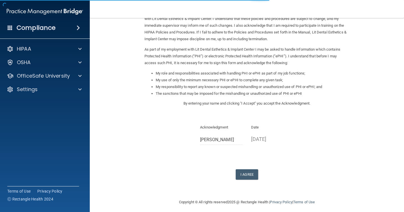
scroll to position [45, 0]
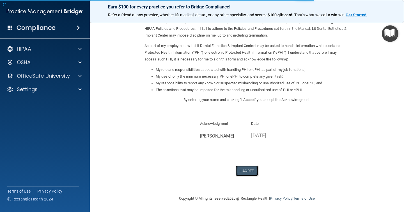
click at [245, 173] on button "I Agree" at bounding box center [247, 170] width 22 height 10
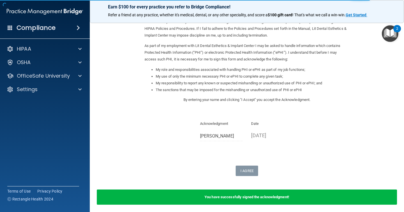
scroll to position [67, 0]
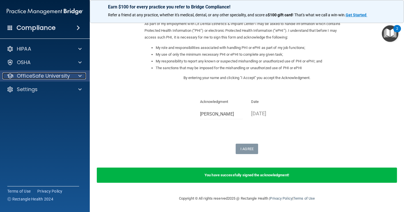
click at [77, 79] on div at bounding box center [79, 75] width 14 height 7
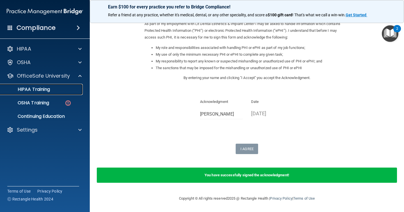
click at [67, 91] on div "HIPAA Training" at bounding box center [42, 89] width 77 height 6
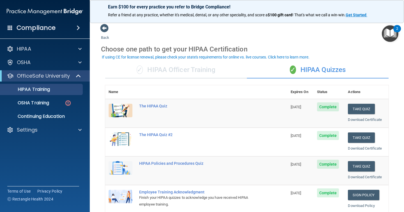
click at [198, 71] on div "✓ HIPAA Officer Training" at bounding box center [176, 69] width 142 height 17
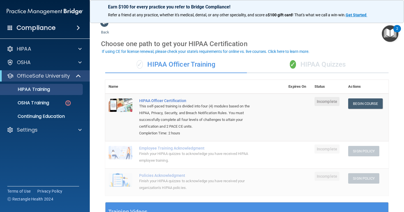
scroll to position [6, 0]
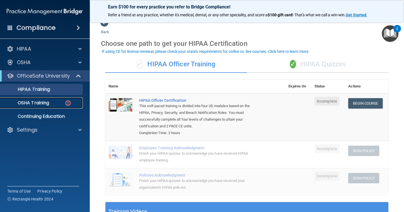
click at [26, 101] on p "OSHA Training" at bounding box center [26, 103] width 45 height 6
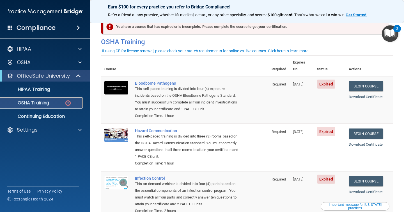
scroll to position [8, 0]
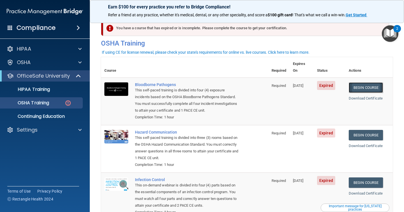
click at [377, 82] on link "Begin Course" at bounding box center [366, 87] width 34 height 10
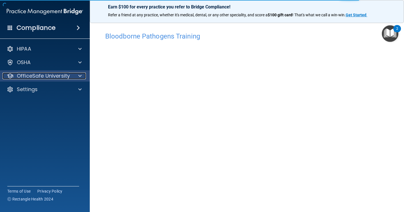
click at [73, 77] on div at bounding box center [79, 75] width 14 height 7
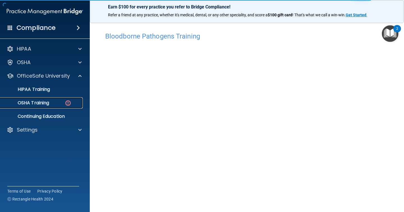
click at [65, 105] on img at bounding box center [68, 102] width 7 height 7
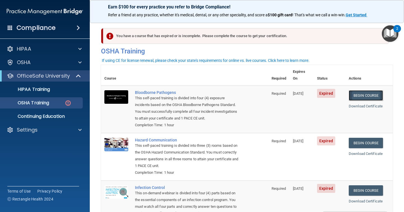
click at [372, 90] on link "Begin Course" at bounding box center [366, 95] width 34 height 10
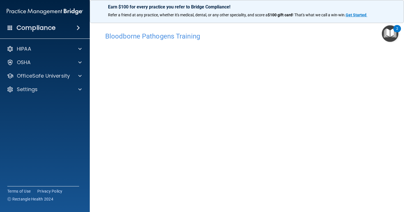
scroll to position [2, 0]
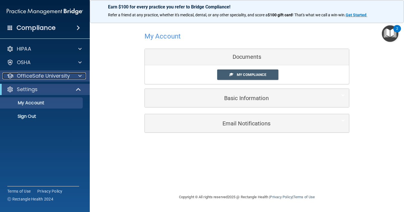
click at [80, 76] on span at bounding box center [79, 75] width 3 height 7
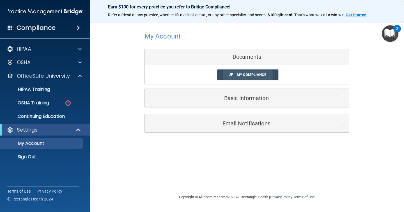
click at [247, 75] on span "My Compliance" at bounding box center [251, 74] width 29 height 4
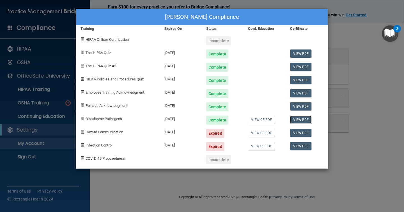
click at [301, 120] on link "View PDF" at bounding box center [301, 119] width 22 height 8
click at [260, 119] on link "View CE PDF" at bounding box center [261, 119] width 27 height 8
click at [369, 114] on div "Salma Paniagua's Compliance Training Expires On Status Cont. Education Certific…" at bounding box center [202, 106] width 404 height 212
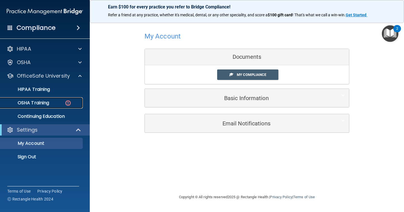
click at [65, 105] on img at bounding box center [68, 102] width 7 height 7
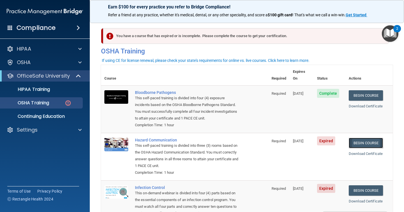
click at [363, 137] on link "Begin Course" at bounding box center [366, 142] width 34 height 10
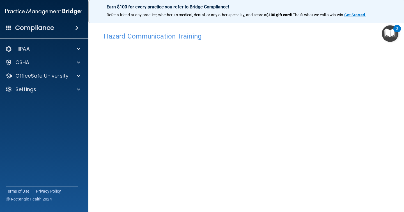
scroll to position [6, 0]
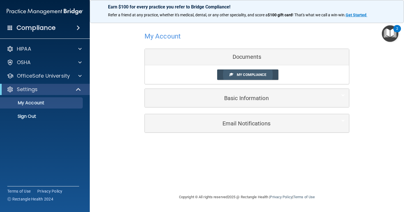
click at [244, 76] on span "My Compliance" at bounding box center [251, 74] width 29 height 4
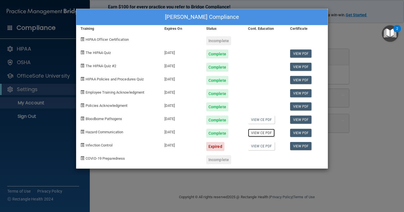
click at [263, 133] on link "View CE PDF" at bounding box center [261, 133] width 27 height 8
click at [305, 135] on link "View PDF" at bounding box center [301, 133] width 22 height 8
click at [346, 143] on div "Salma Paniagua's Compliance Training Expires On Status Cont. Education Certific…" at bounding box center [202, 106] width 404 height 212
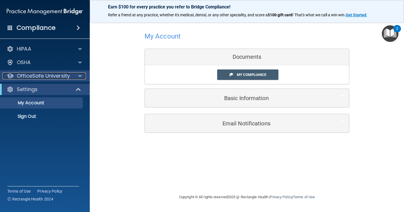
click at [80, 75] on span at bounding box center [79, 75] width 3 height 7
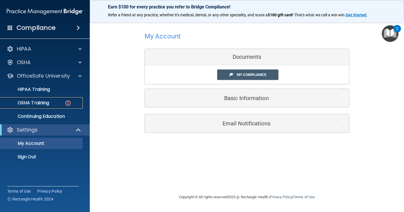
click at [60, 104] on div "OSHA Training" at bounding box center [42, 103] width 77 height 6
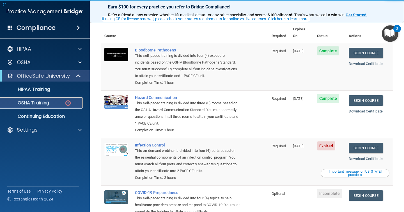
scroll to position [44, 0]
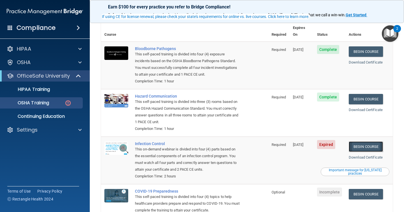
click at [364, 141] on link "Begin Course" at bounding box center [366, 146] width 34 height 10
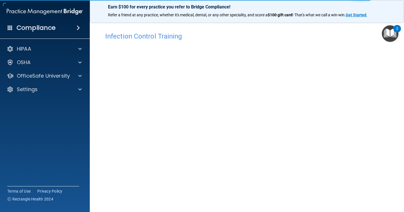
scroll to position [29, 0]
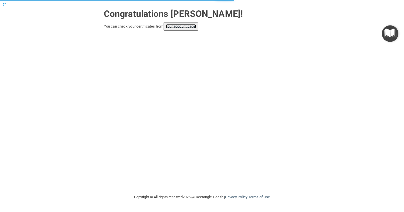
click at [189, 24] on link "your account page!" at bounding box center [181, 26] width 31 height 4
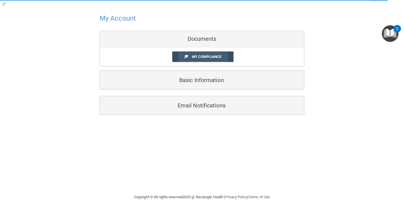
click at [196, 59] on link "My Compliance" at bounding box center [202, 56] width 61 height 10
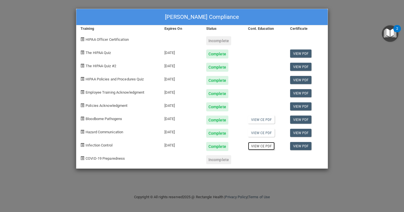
click at [265, 143] on link "View CE PDF" at bounding box center [261, 146] width 27 height 8
click at [305, 150] on link "View PDF" at bounding box center [301, 146] width 22 height 8
